Goal: Information Seeking & Learning: Learn about a topic

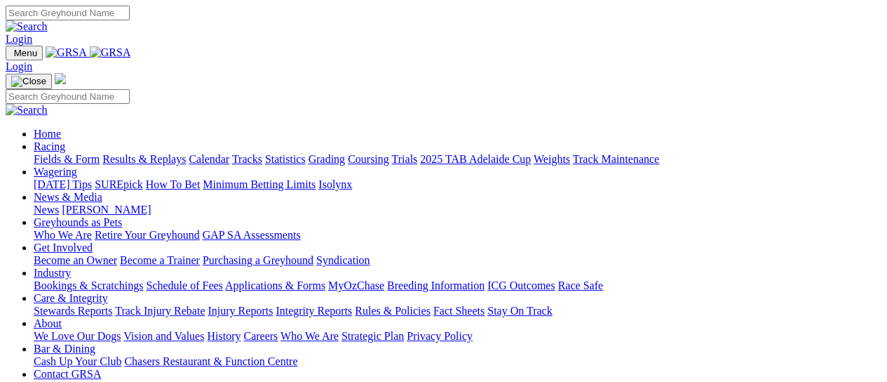
click at [186, 153] on link "Results & Replays" at bounding box center [143, 159] width 83 height 12
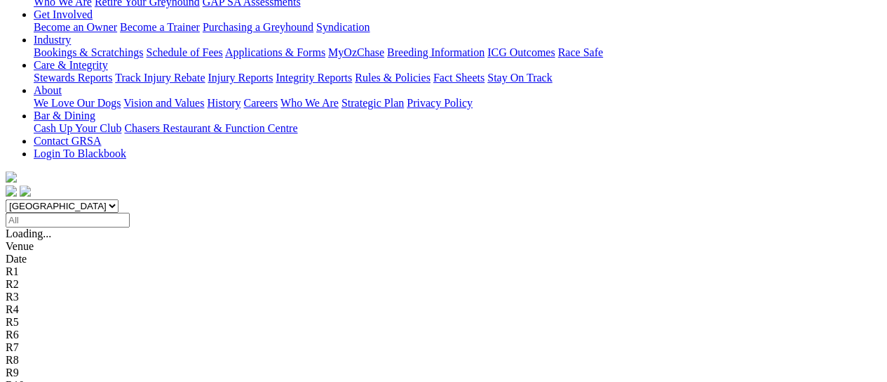
scroll to position [281, 0]
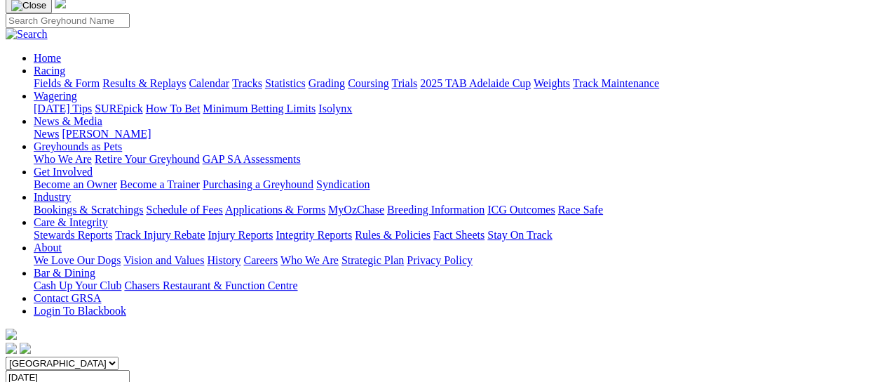
scroll to position [187, 0]
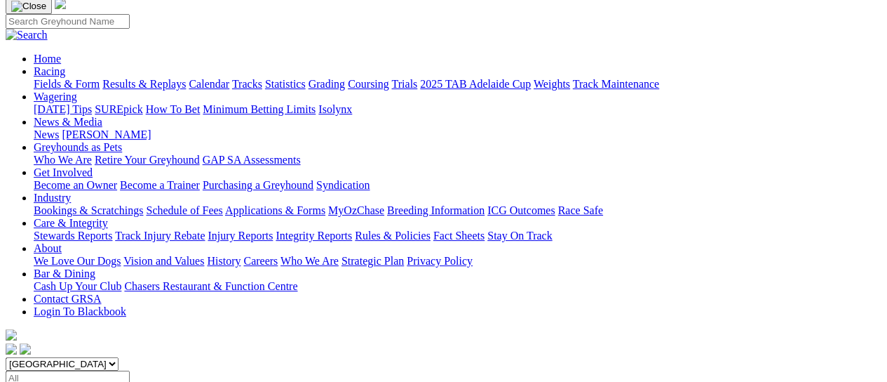
scroll to position [187, 0]
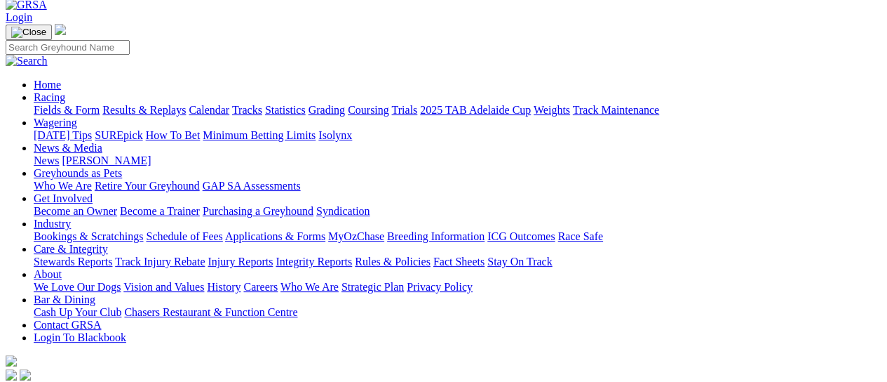
scroll to position [93, 0]
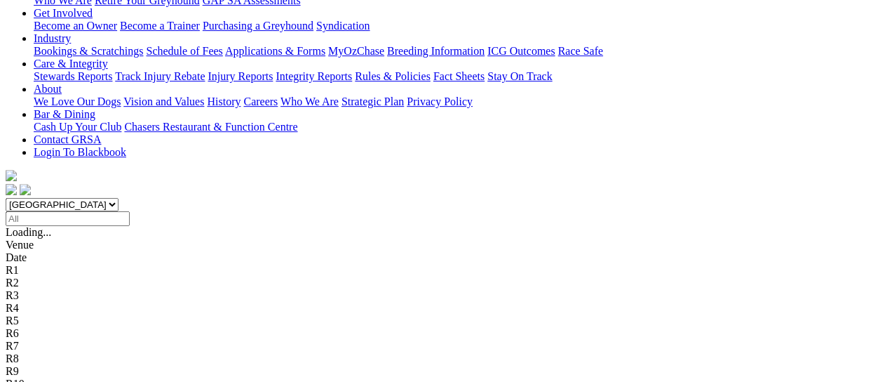
scroll to position [281, 0]
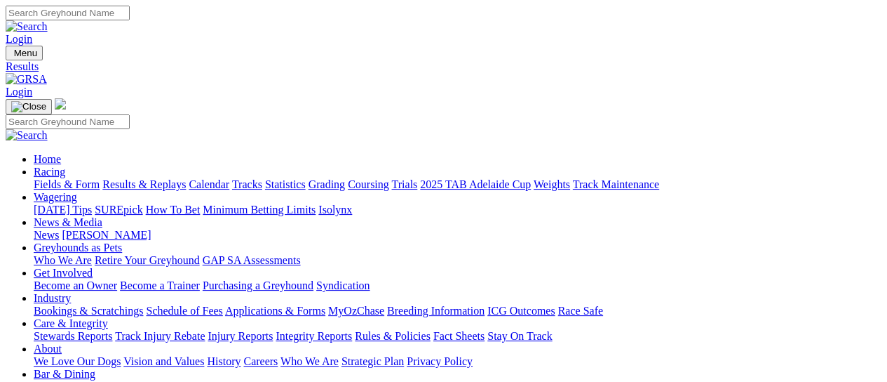
scroll to position [93, 0]
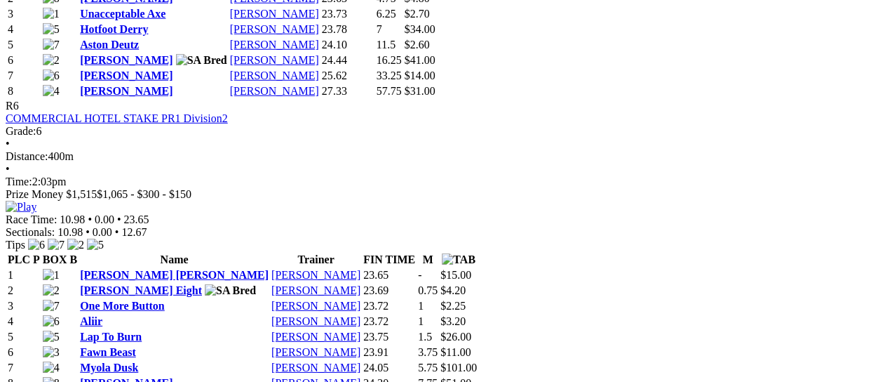
scroll to position [1870, 0]
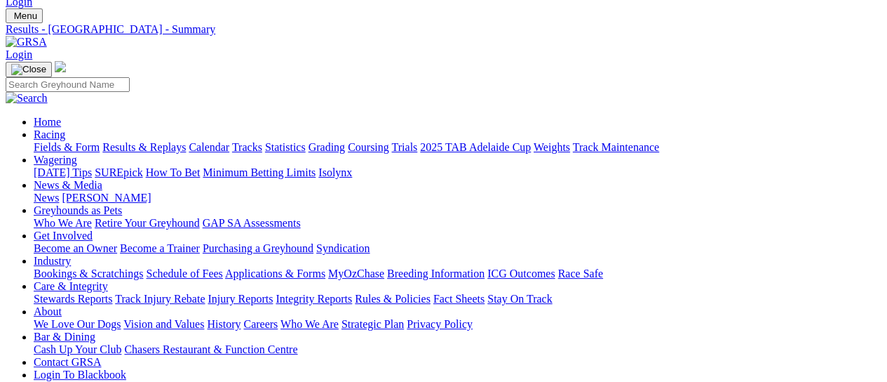
scroll to position [0, 0]
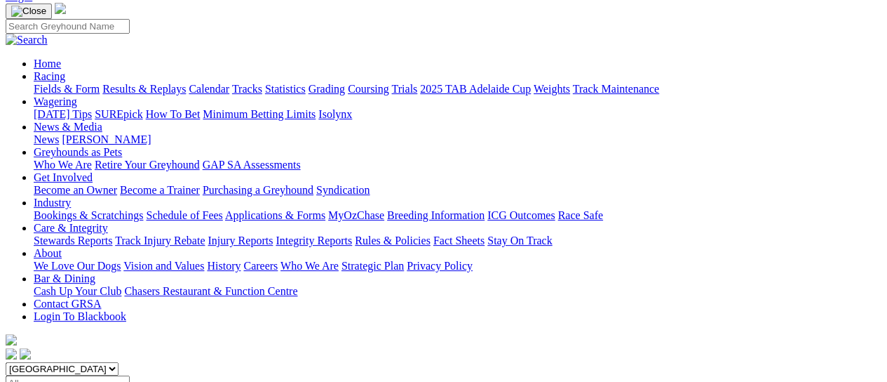
scroll to position [187, 0]
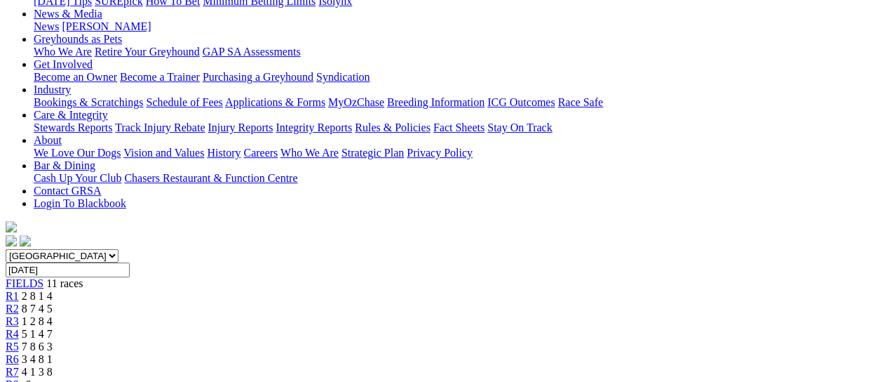
scroll to position [187, 0]
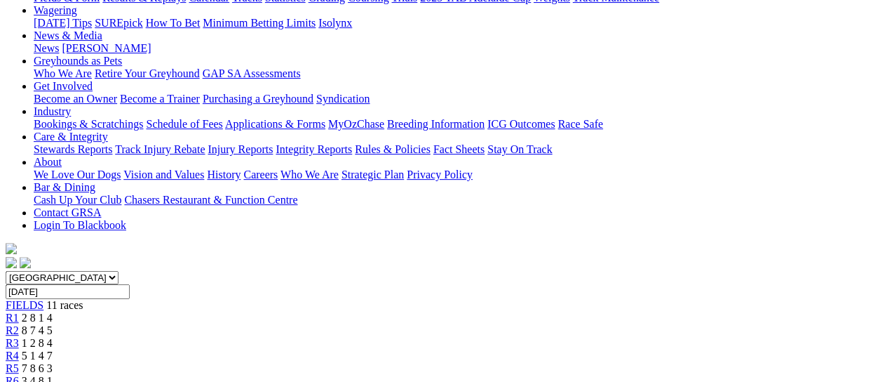
click at [19, 324] on link "R2" at bounding box center [12, 330] width 13 height 12
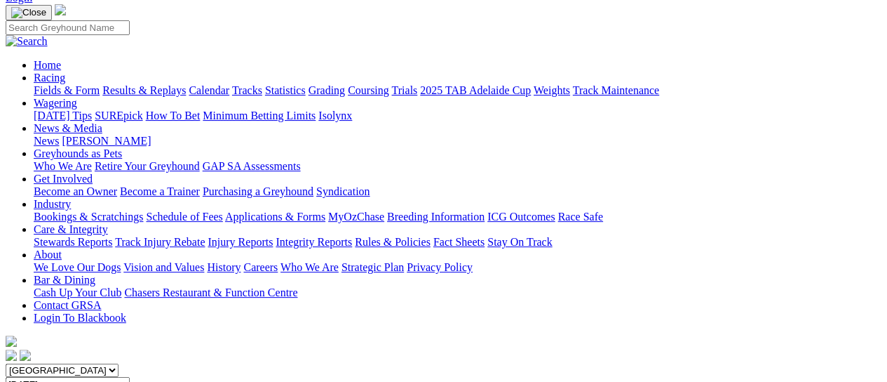
scroll to position [93, 0]
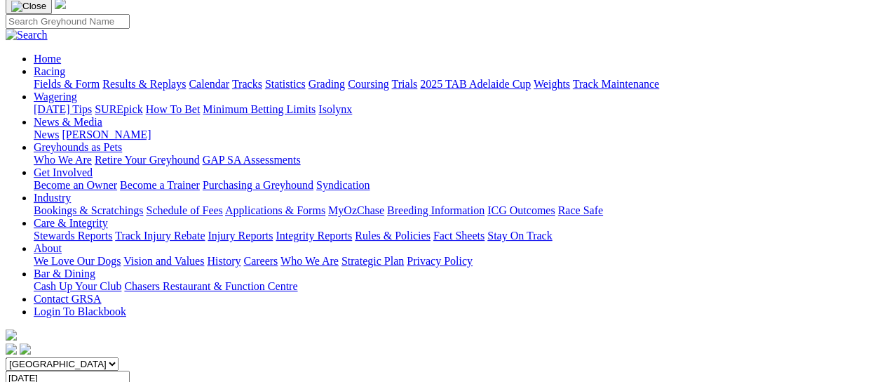
scroll to position [93, 0]
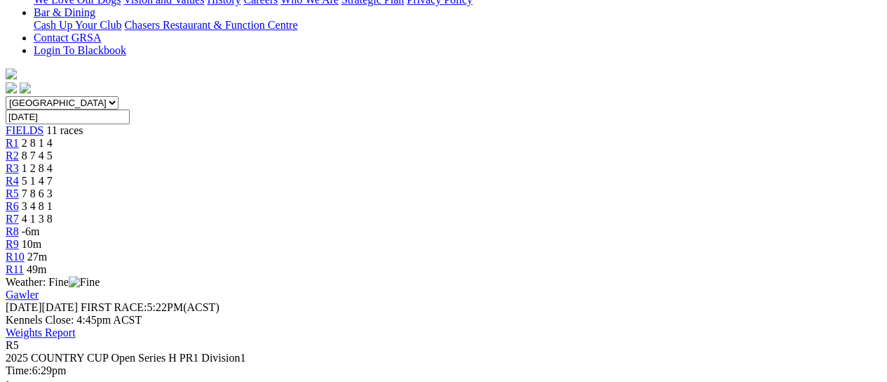
scroll to position [253, 0]
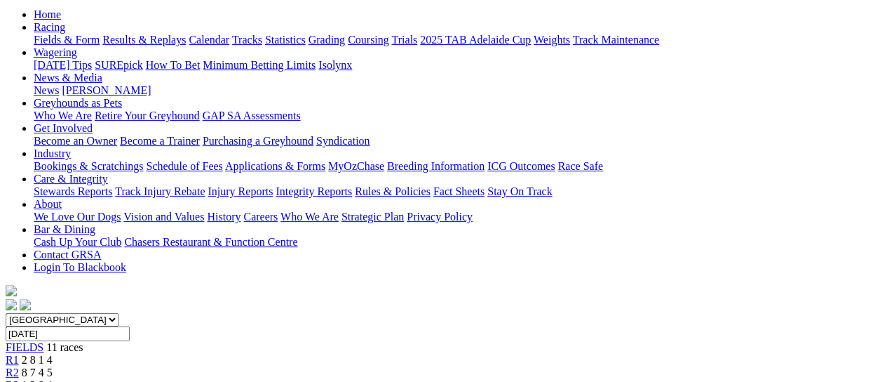
scroll to position [66, 0]
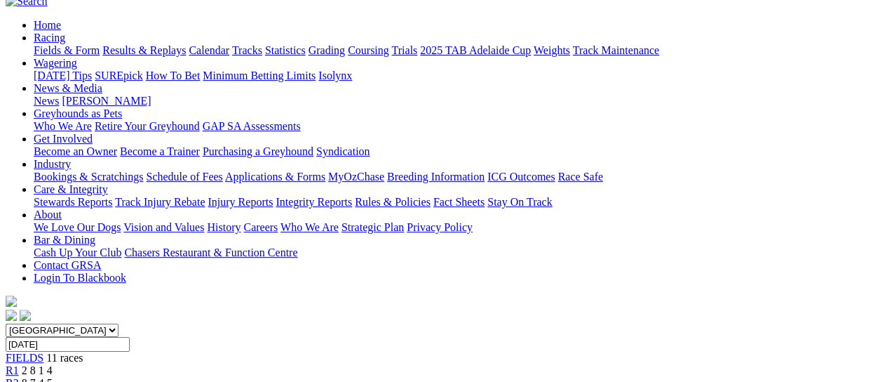
scroll to position [187, 0]
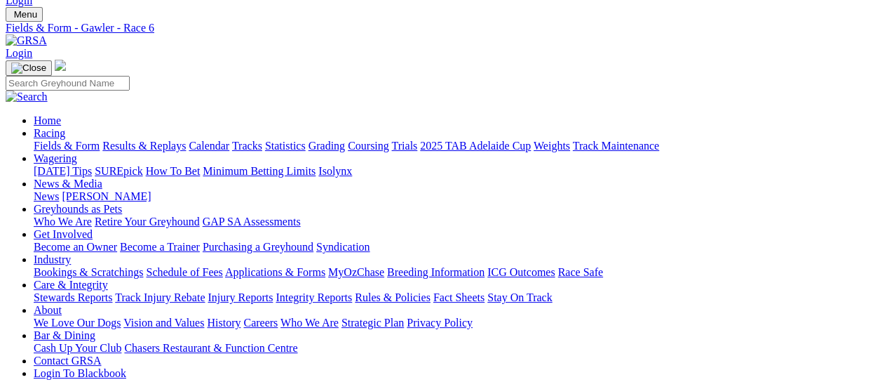
scroll to position [0, 0]
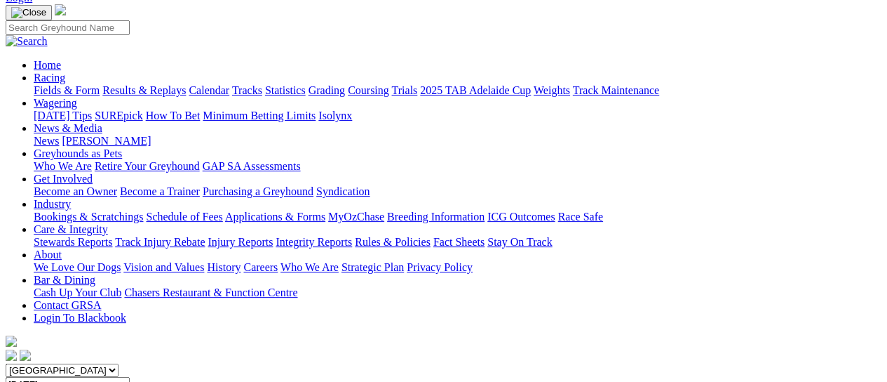
scroll to position [93, 0]
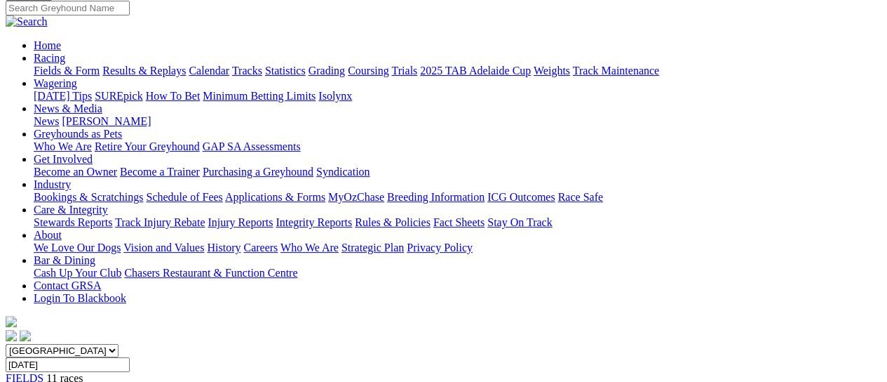
scroll to position [93, 0]
